Goal: Task Accomplishment & Management: Complete application form

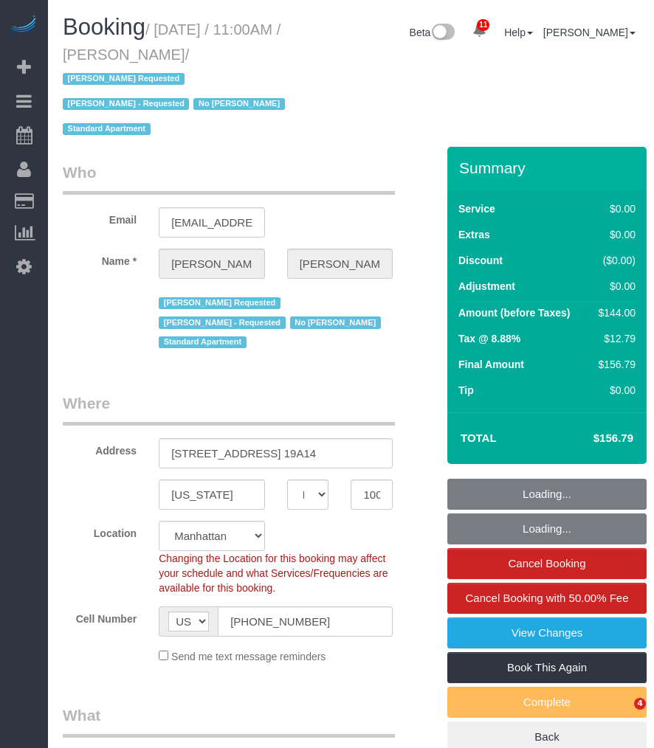
select select "NY"
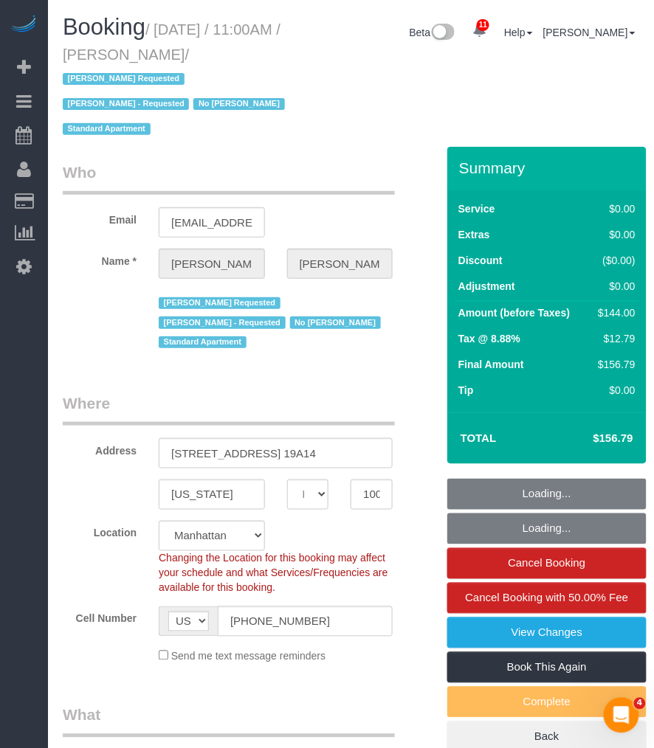
select select "object:745"
select select "string:stripe-pm_1RTwsW4VGloSiKo7Xo9CQ1gS"
select select "spot1"
select select "number:89"
select select "number:90"
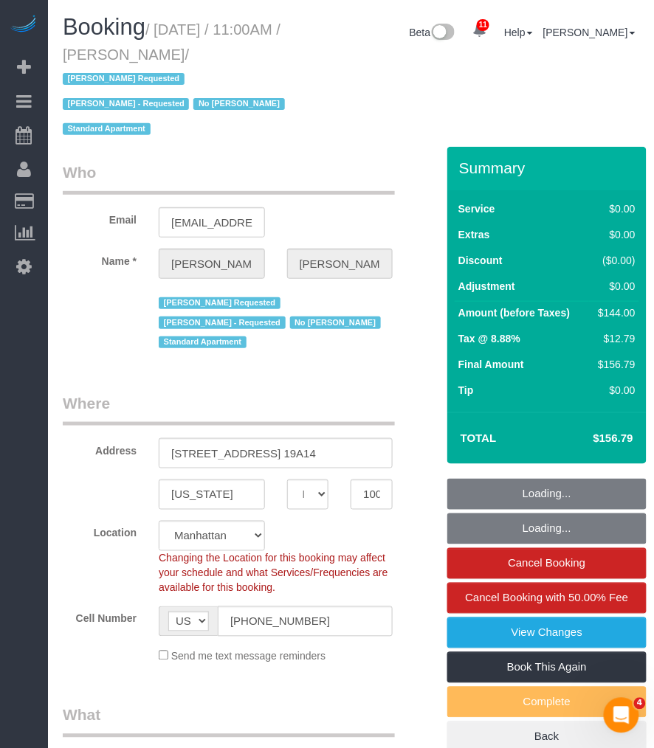
select select "number:15"
select select "number:5"
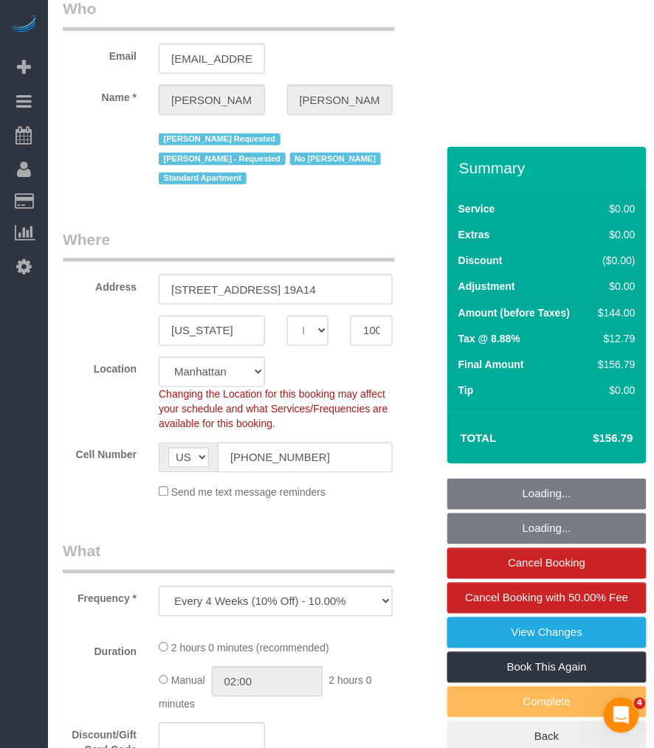
select select "1"
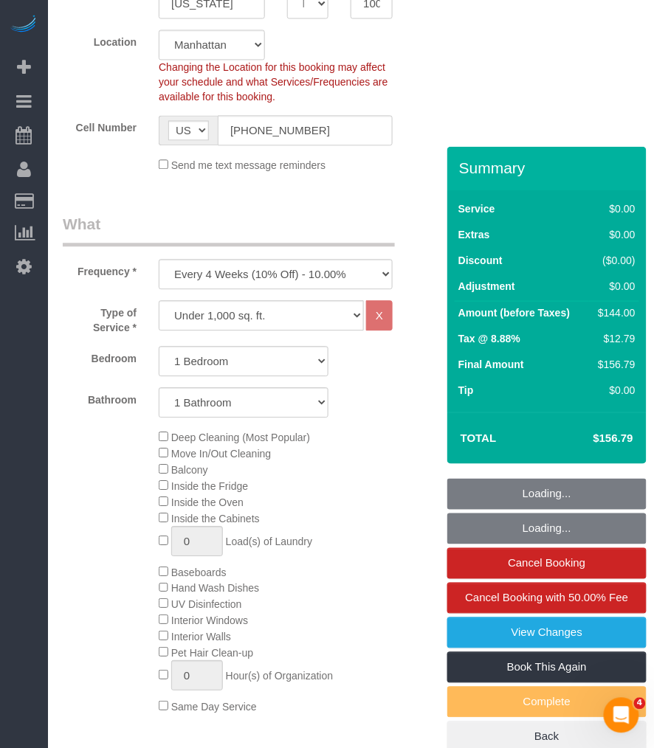
select select "1"
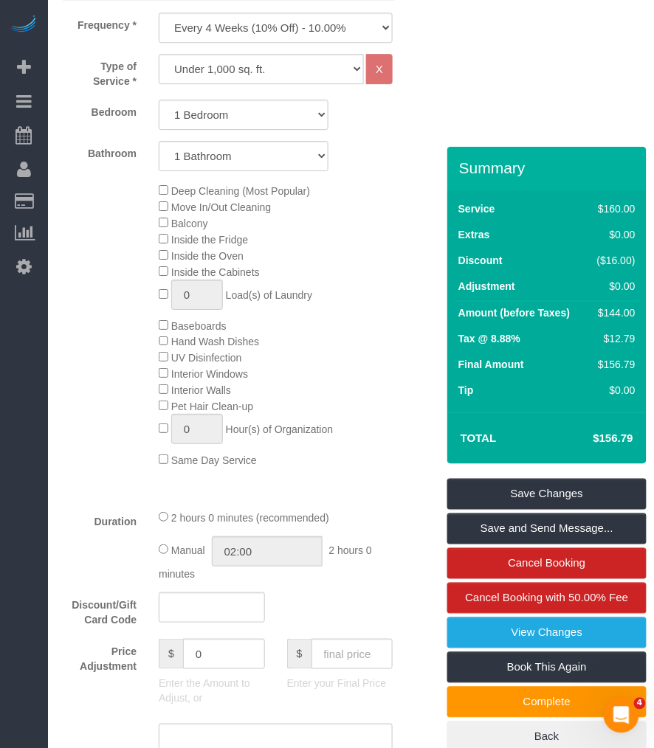
scroll to position [573, 0]
